Goal: Transaction & Acquisition: Purchase product/service

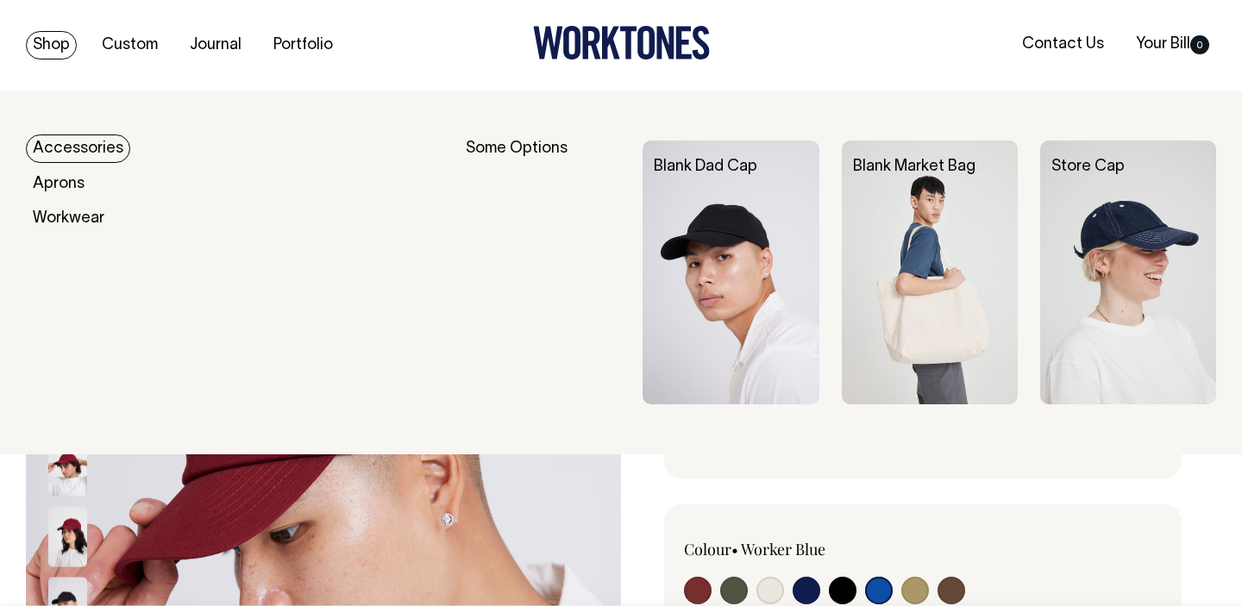
click at [72, 142] on link "Accessories" at bounding box center [78, 149] width 104 height 28
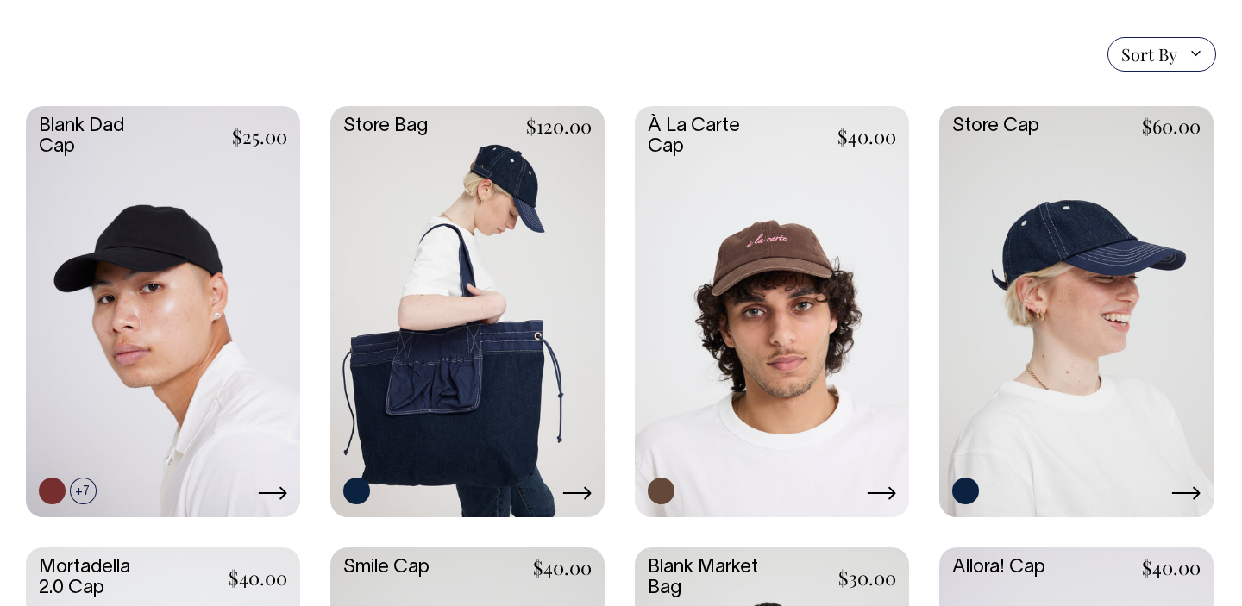
scroll to position [424, 0]
click at [1116, 314] on link at bounding box center [1076, 311] width 274 height 408
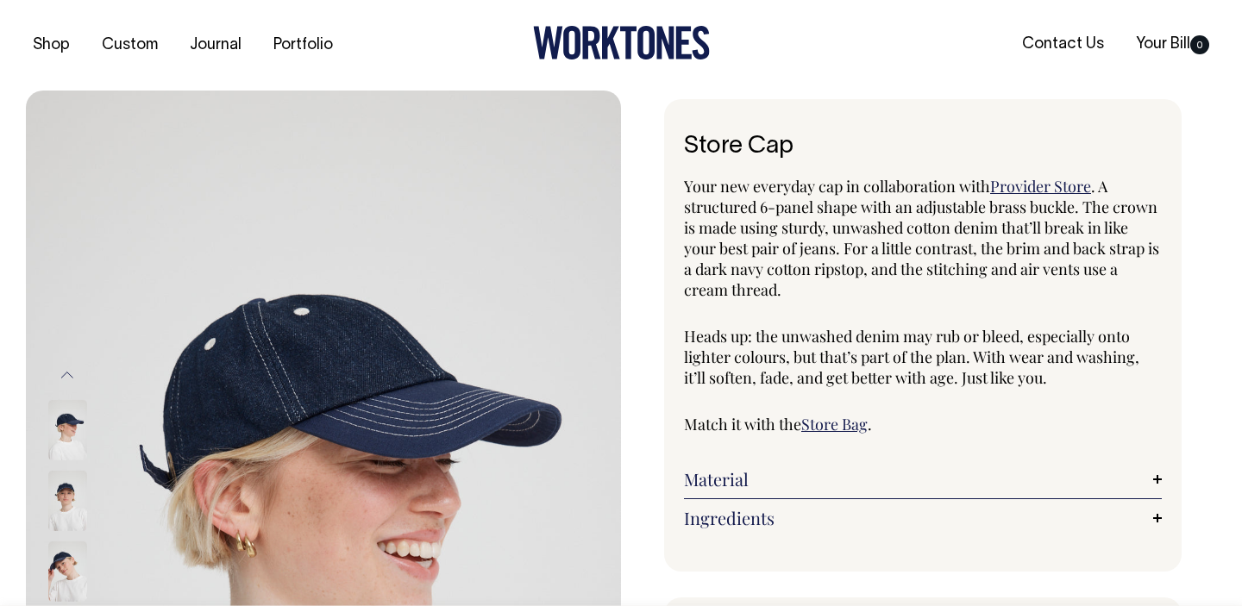
click at [70, 499] on img at bounding box center [67, 501] width 39 height 60
